Goal: Information Seeking & Learning: Learn about a topic

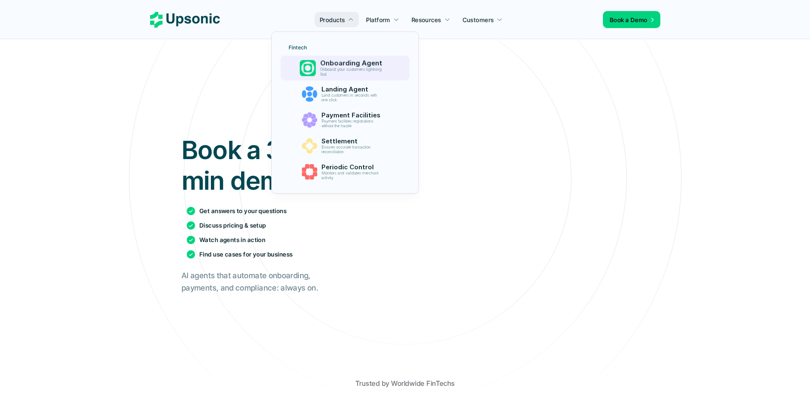
click at [359, 61] on p "Onboarding Agent" at bounding box center [353, 63] width 66 height 8
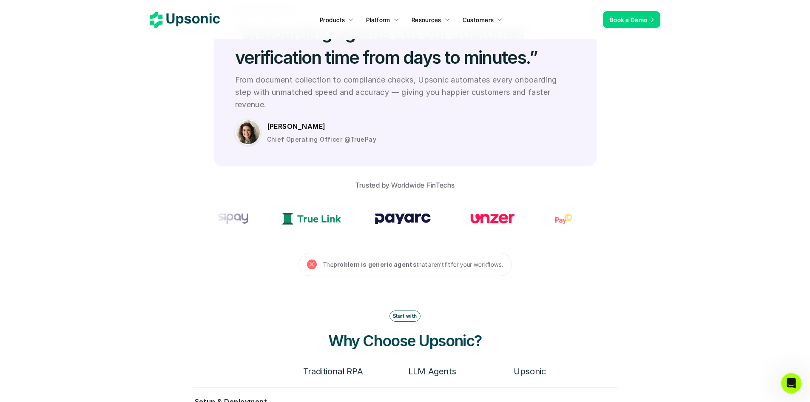
scroll to position [2353, 0]
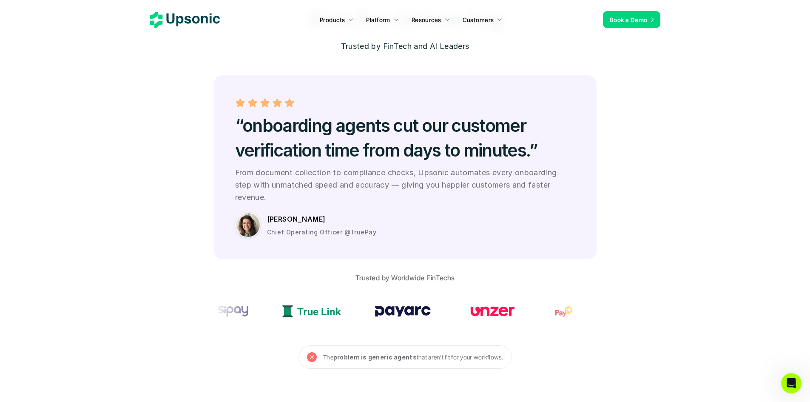
click at [684, 159] on section "Proven ROI Redefine Onboarding Trusted by FinTech and AI Leaders “onboarding ag…" at bounding box center [405, 177] width 810 height 384
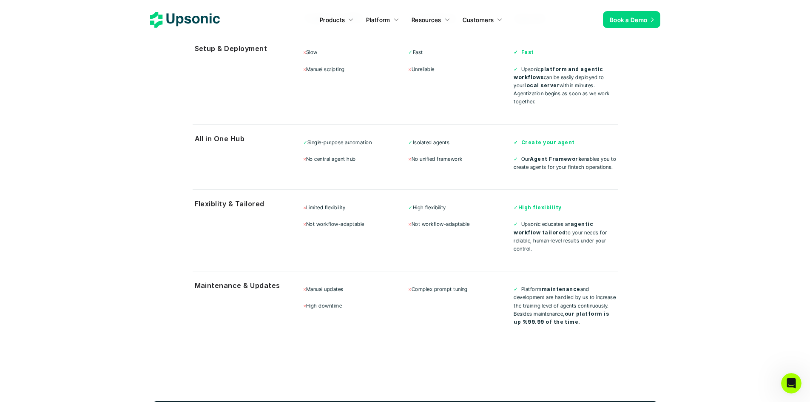
scroll to position [2693, 0]
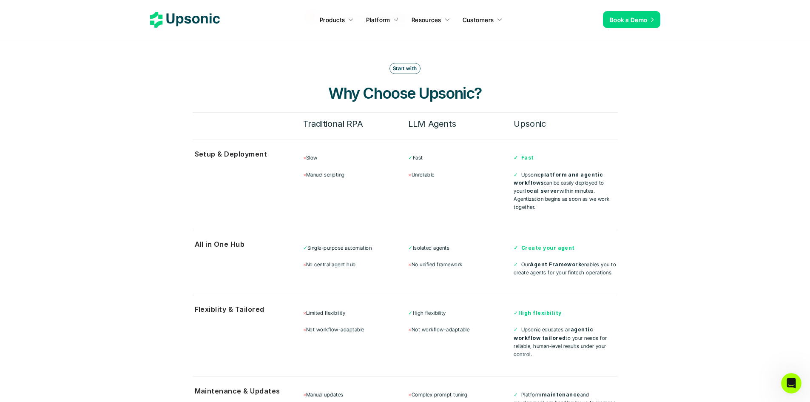
click at [545, 260] on p "✓ Our Agent Framework enables you to create agents for your fintech operations." at bounding box center [565, 268] width 104 height 16
click at [434, 260] on p "× No unified framework" at bounding box center [460, 264] width 104 height 8
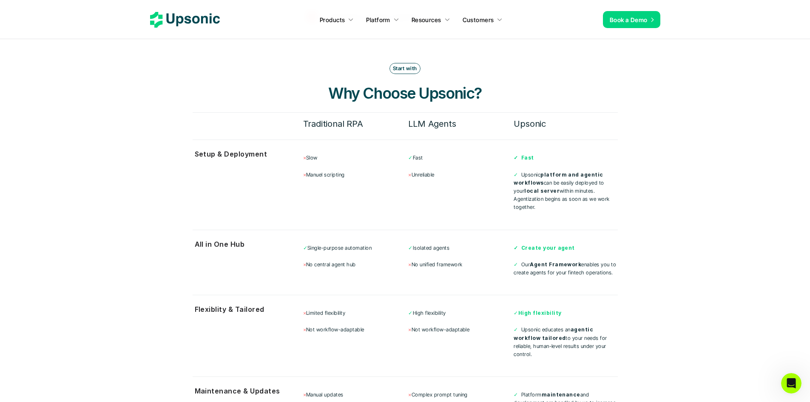
click at [434, 260] on p "× No unified framework" at bounding box center [460, 264] width 104 height 8
click at [351, 260] on p "× No central agent hub" at bounding box center [355, 264] width 104 height 8
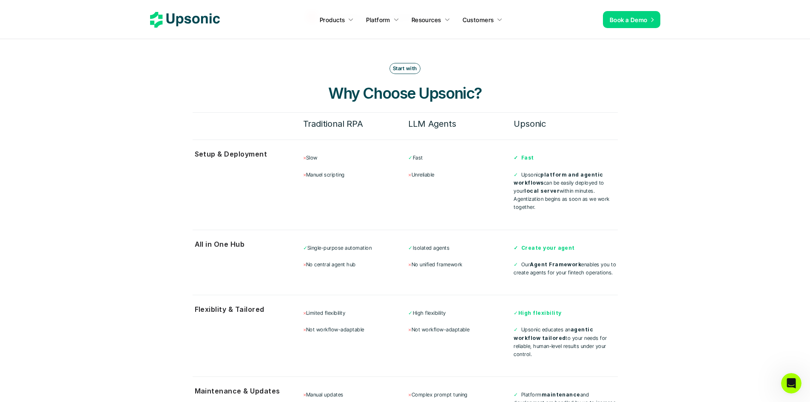
click at [343, 244] on p "✓ Single-purpose automation" at bounding box center [355, 248] width 104 height 8
click at [438, 244] on p "✓ Isolated agents" at bounding box center [460, 248] width 104 height 8
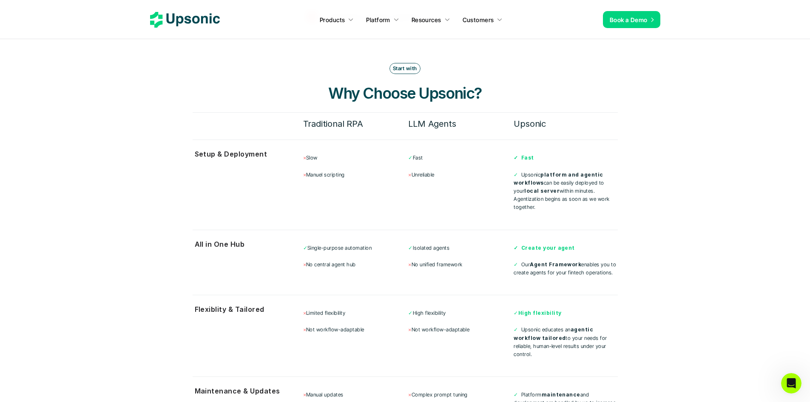
click at [438, 244] on p "✓ Isolated agents" at bounding box center [460, 248] width 104 height 8
click at [431, 260] on p "× No unified framework" at bounding box center [460, 264] width 104 height 8
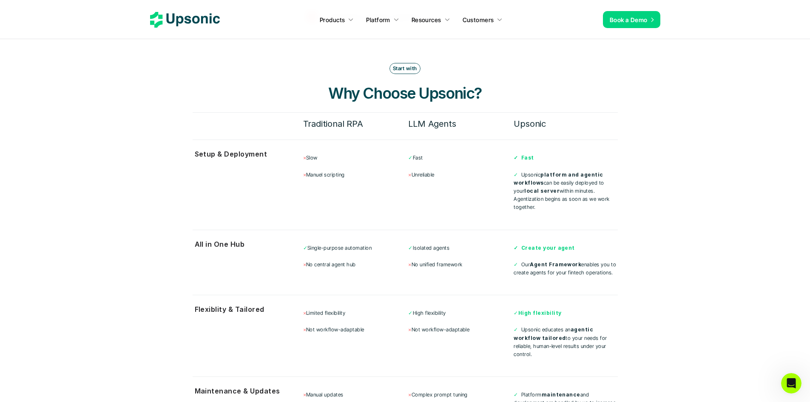
click at [431, 260] on p "× No unified framework" at bounding box center [460, 264] width 104 height 8
click at [434, 244] on p "✓ Isolated agents" at bounding box center [460, 248] width 104 height 8
click at [431, 260] on p "× No unified framework" at bounding box center [460, 264] width 104 height 8
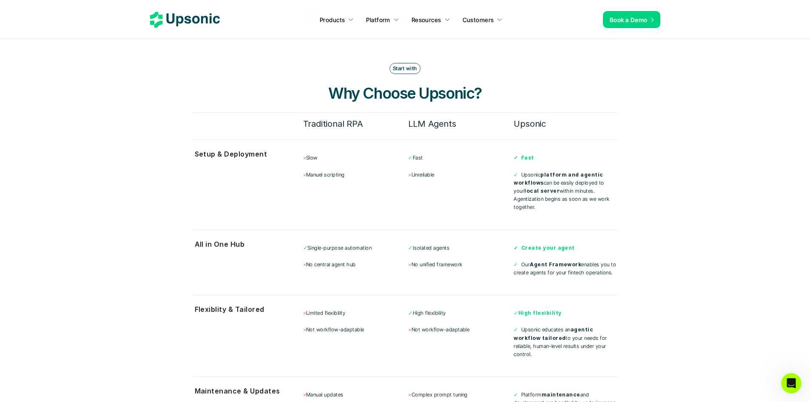
click at [431, 260] on p "× No unified framework" at bounding box center [460, 264] width 104 height 8
click at [345, 260] on p "× No central agent hub" at bounding box center [355, 264] width 104 height 8
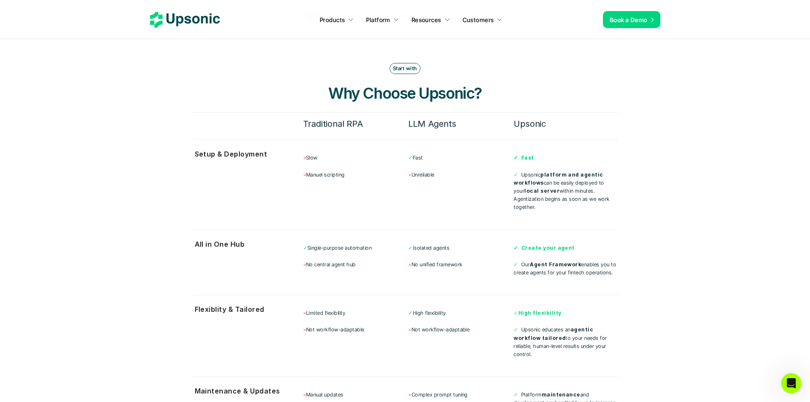
click at [345, 260] on p "× No central agent hub" at bounding box center [355, 264] width 104 height 8
click at [351, 244] on p "✓ Single-purpose automation" at bounding box center [355, 248] width 104 height 8
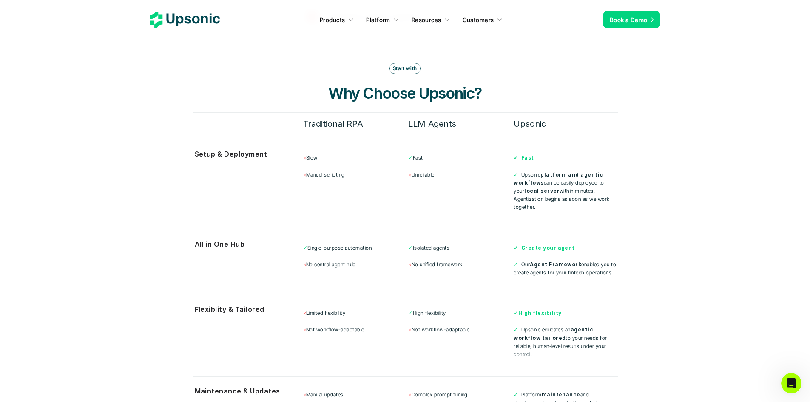
click at [437, 244] on p "✓ Isolated agents" at bounding box center [460, 248] width 104 height 8
click at [433, 260] on p "× No unified framework" at bounding box center [460, 264] width 104 height 8
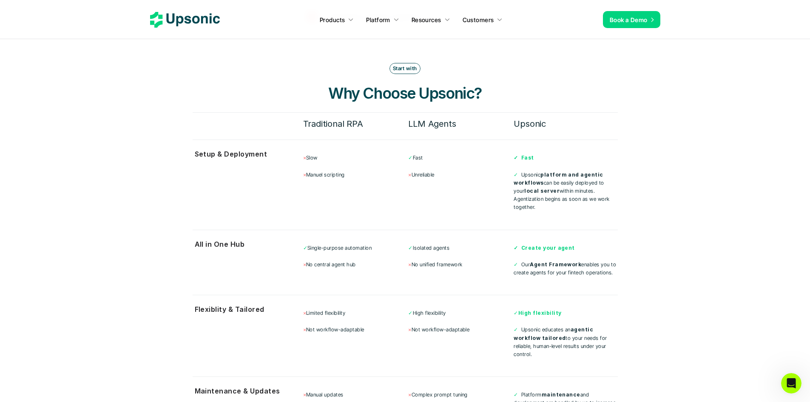
click at [433, 260] on p "× No unified framework" at bounding box center [460, 264] width 104 height 8
click at [327, 260] on p "× No central agent hub" at bounding box center [355, 264] width 104 height 8
click at [329, 260] on p "× No central agent hub" at bounding box center [355, 264] width 104 height 8
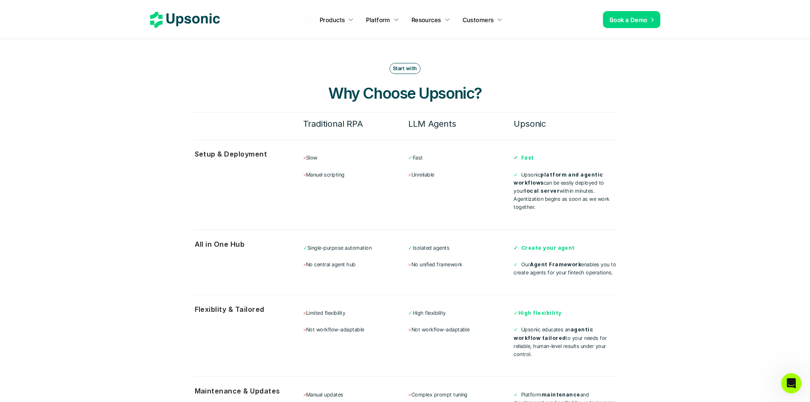
click at [346, 260] on p "× No central agent hub" at bounding box center [355, 264] width 104 height 8
click at [345, 260] on p "× No central agent hub" at bounding box center [355, 264] width 104 height 8
click at [349, 244] on p "✓ Single-purpose automation" at bounding box center [355, 248] width 104 height 8
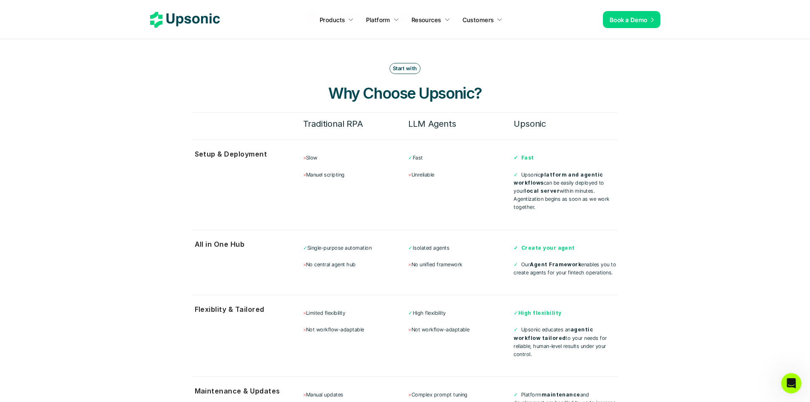
click at [349, 244] on p "✓ Single-purpose automation" at bounding box center [355, 248] width 104 height 8
click at [442, 244] on p "✓ Isolated agents" at bounding box center [460, 248] width 104 height 8
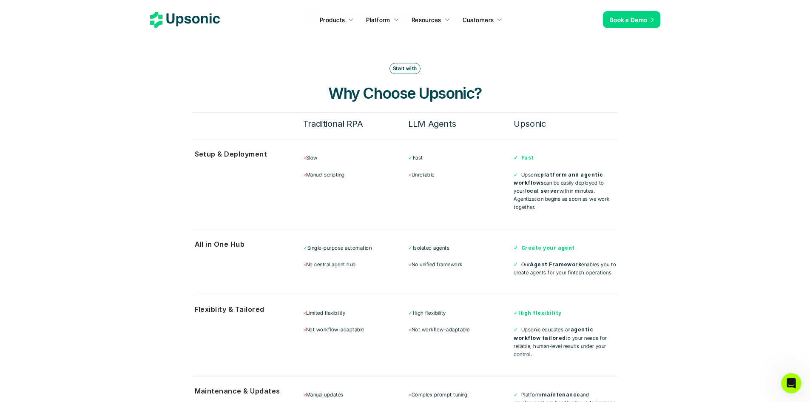
click at [443, 260] on p "× No unified framework" at bounding box center [460, 264] width 104 height 8
click at [433, 309] on p "✓ High flexibility" at bounding box center [460, 313] width 104 height 8
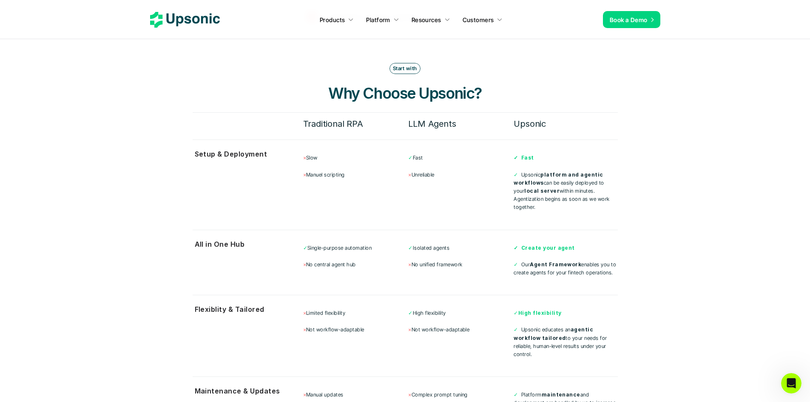
click at [311, 309] on p "× Limited flexibility" at bounding box center [355, 313] width 104 height 8
click at [324, 325] on p "× Not workflow-adaptable" at bounding box center [355, 329] width 104 height 8
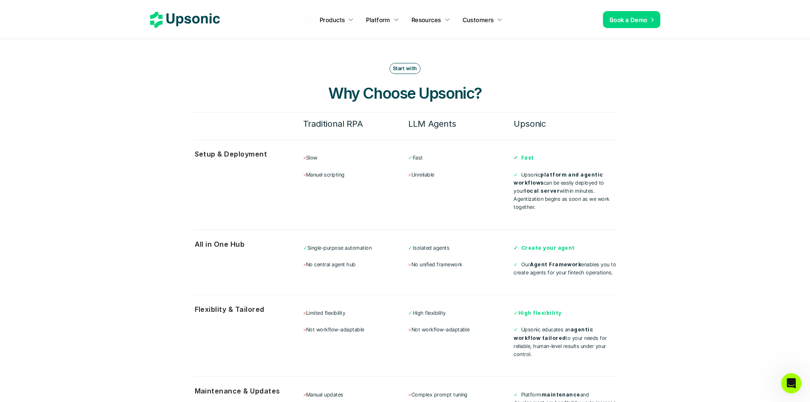
click at [324, 325] on p "× Not workflow-adaptable" at bounding box center [355, 329] width 104 height 8
click at [460, 325] on p "× Not workflow-adaptable" at bounding box center [460, 329] width 104 height 8
click at [457, 325] on p "× Not workflow-adaptable" at bounding box center [460, 329] width 104 height 8
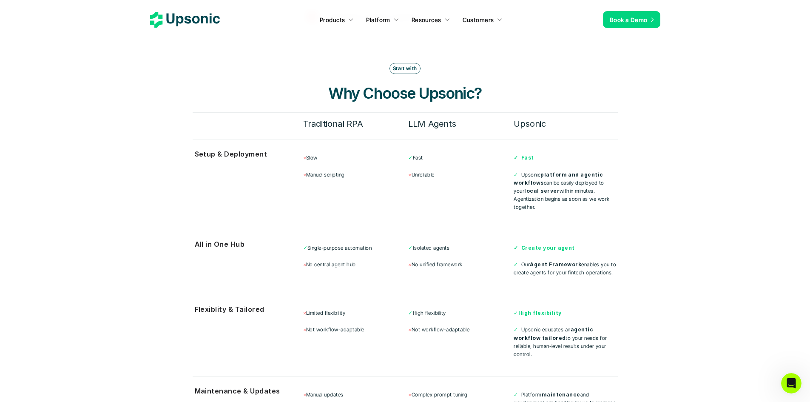
click at [431, 309] on p "✓ High flexibility" at bounding box center [460, 313] width 104 height 8
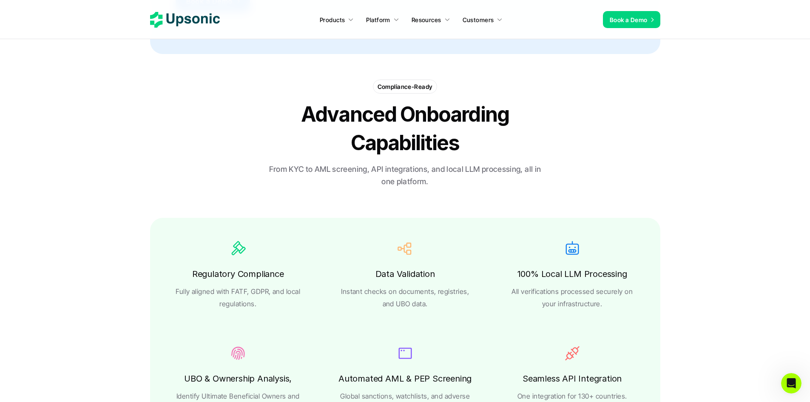
scroll to position [1375, 0]
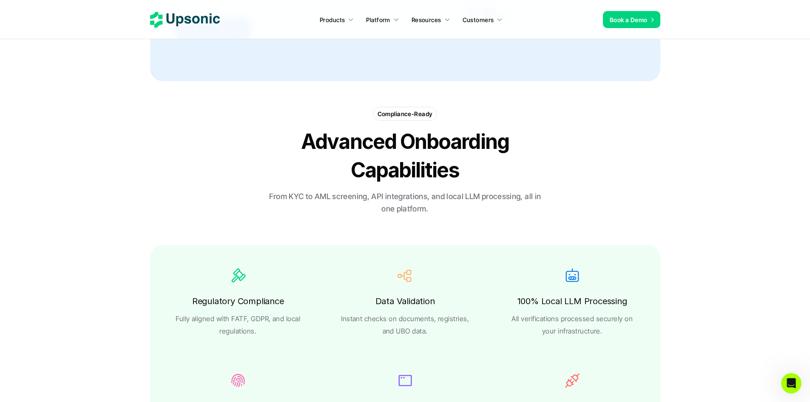
drag, startPoint x: 523, startPoint y: 196, endPoint x: 532, endPoint y: 217, distance: 22.3
click at [532, 217] on div "Compliance-Ready Advanced Onboarding Capabilities From KYC to AML screening, AP…" at bounding box center [405, 163] width 510 height 113
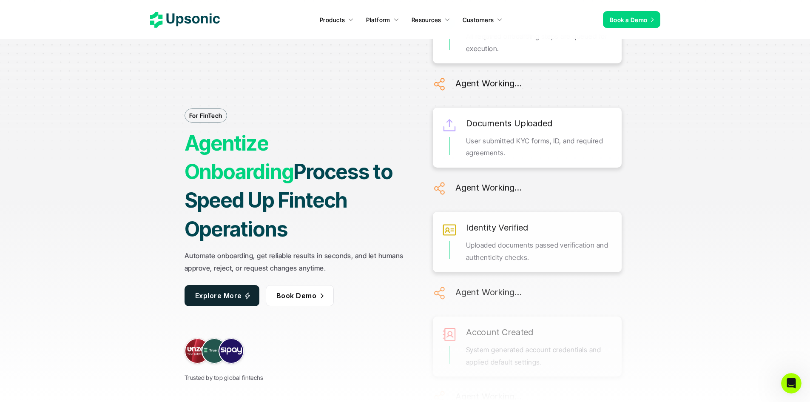
scroll to position [0, 0]
